Goal: Go to known website: Go to known website

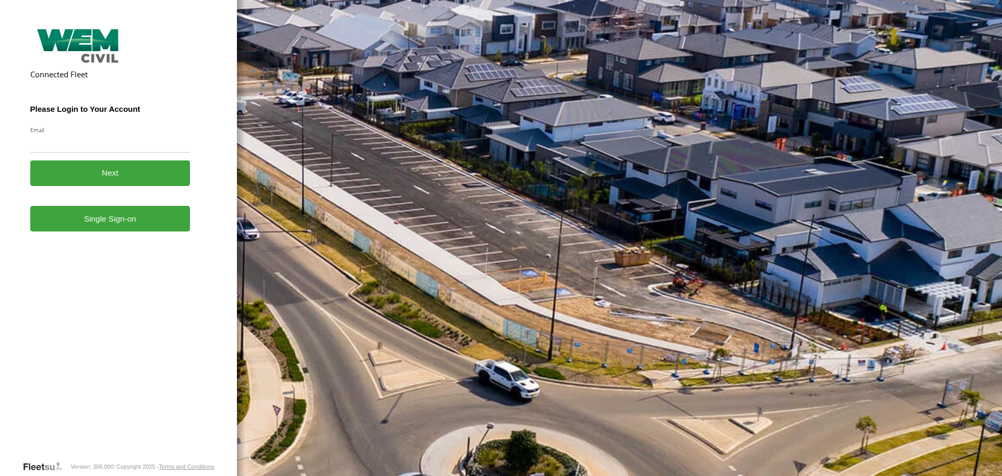
click at [116, 231] on link "Single Sign-on" at bounding box center [110, 219] width 160 height 26
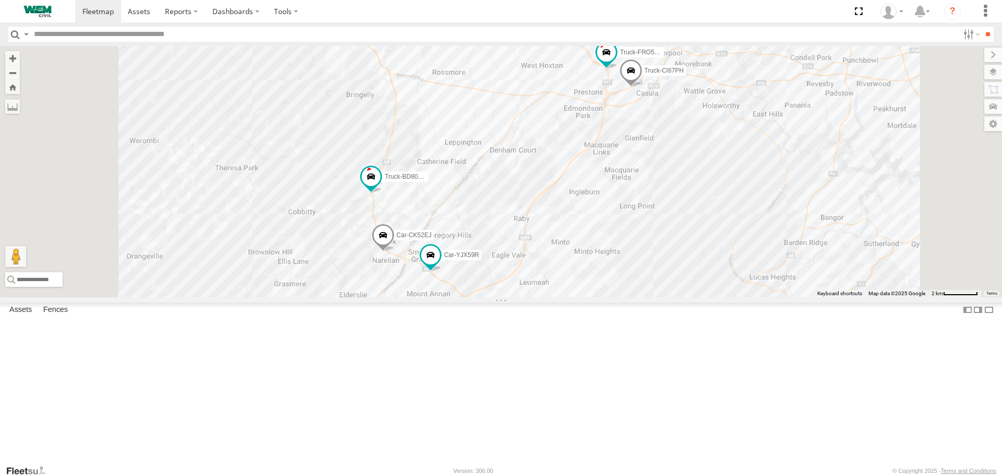
click at [0, 0] on div "Truck-BD80MD" at bounding box center [0, 0] width 0 height 0
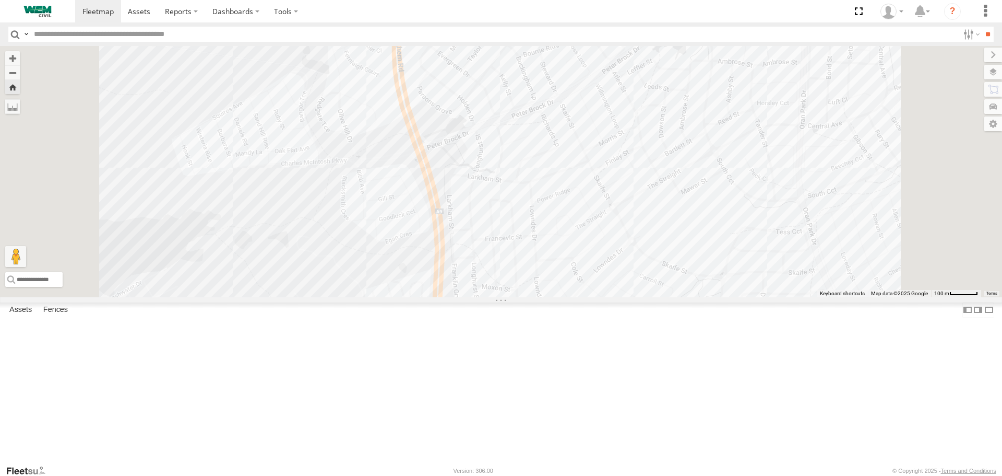
drag, startPoint x: 514, startPoint y: 137, endPoint x: 492, endPoint y: 178, distance: 46.9
click at [492, 178] on div "Truck-BD80MD" at bounding box center [501, 171] width 1002 height 251
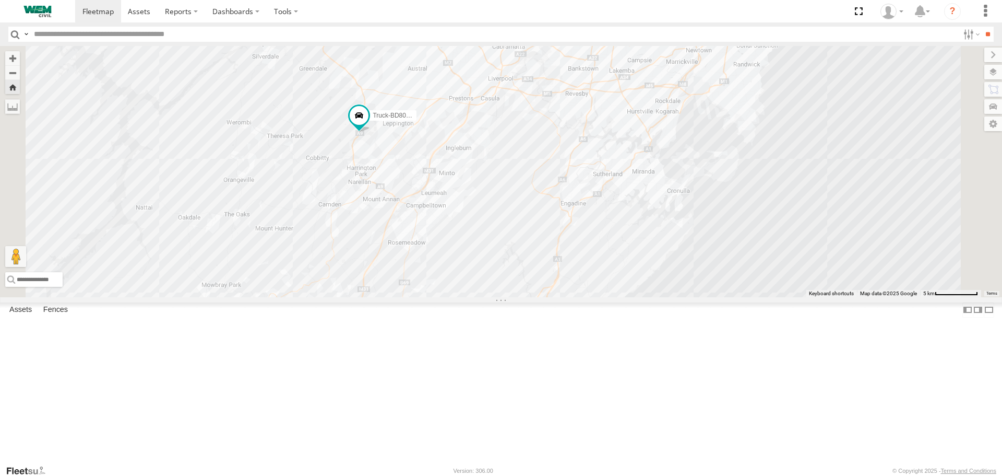
click at [0, 0] on div "Truck-CI67PH" at bounding box center [0, 0] width 0 height 0
